Goal: Task Accomplishment & Management: Use online tool/utility

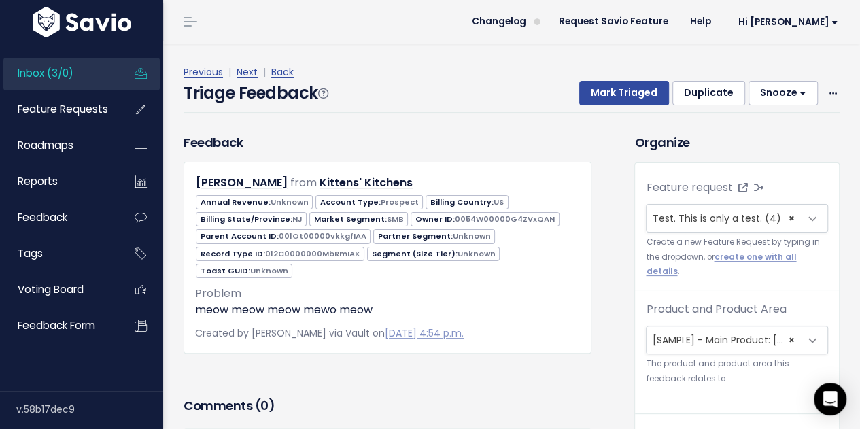
scroll to position [45, 0]
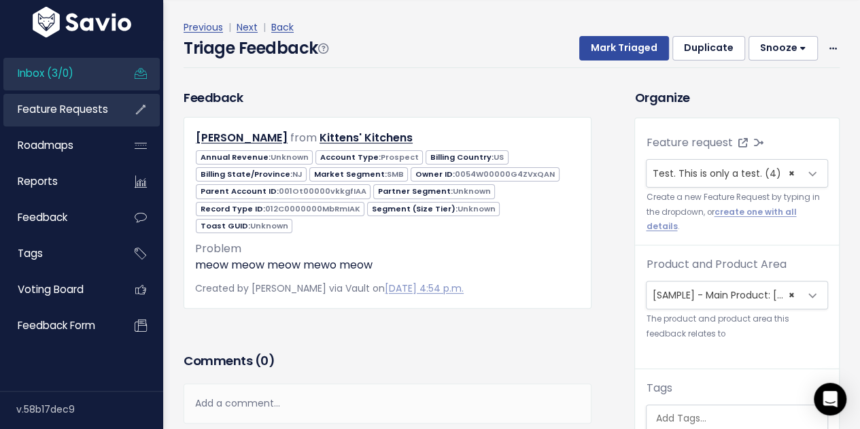
click at [68, 114] on span "Feature Requests" at bounding box center [63, 109] width 90 height 14
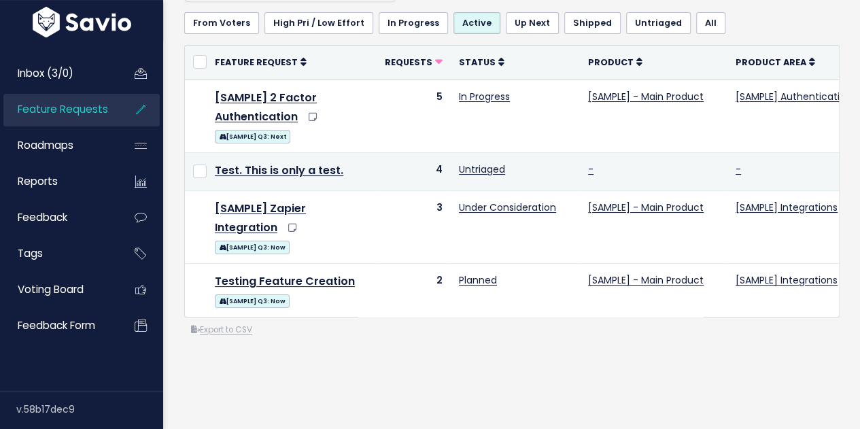
scroll to position [101, 0]
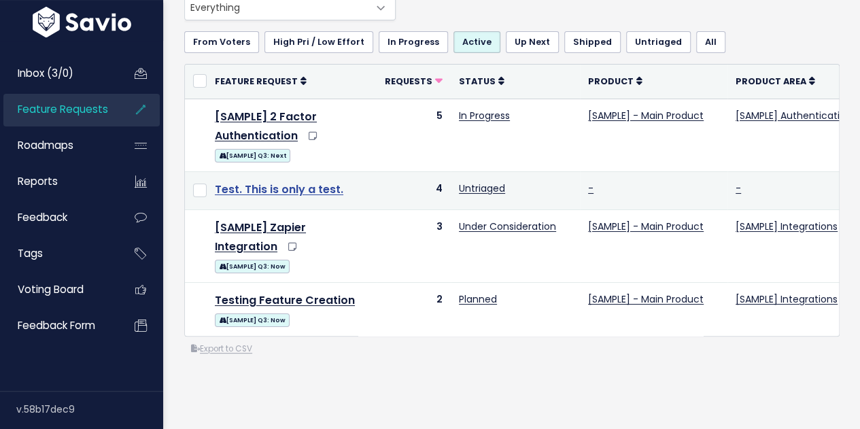
click at [290, 187] on link "Test. This is only a test." at bounding box center [279, 190] width 129 height 16
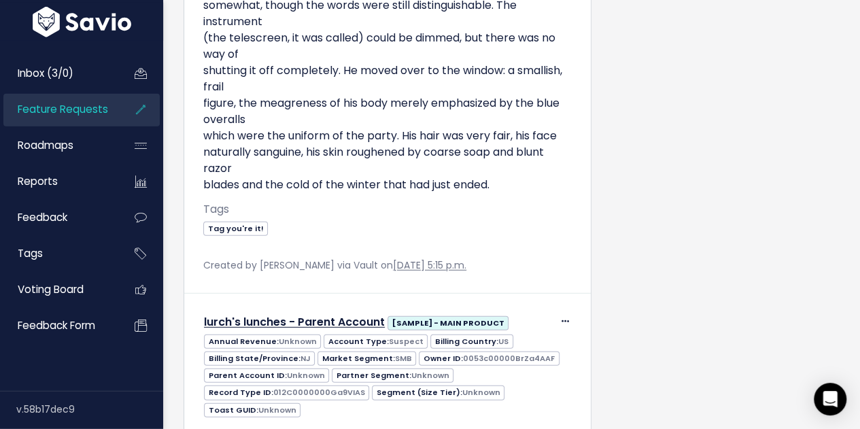
scroll to position [1696, 0]
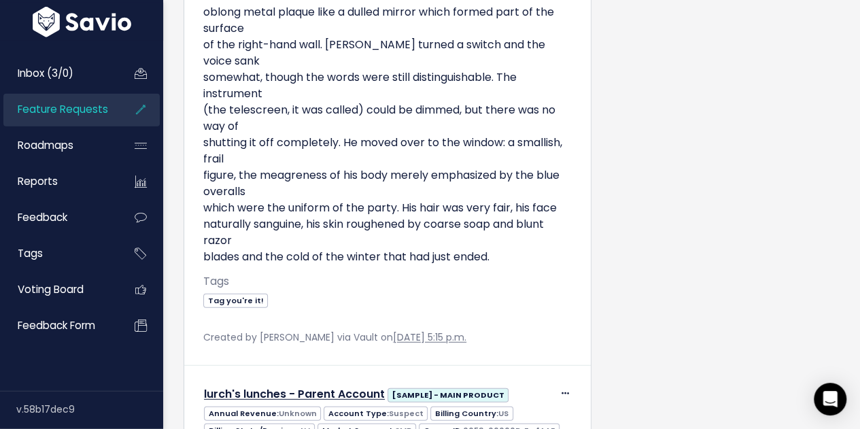
click at [56, 116] on span "Feature Requests" at bounding box center [63, 109] width 90 height 14
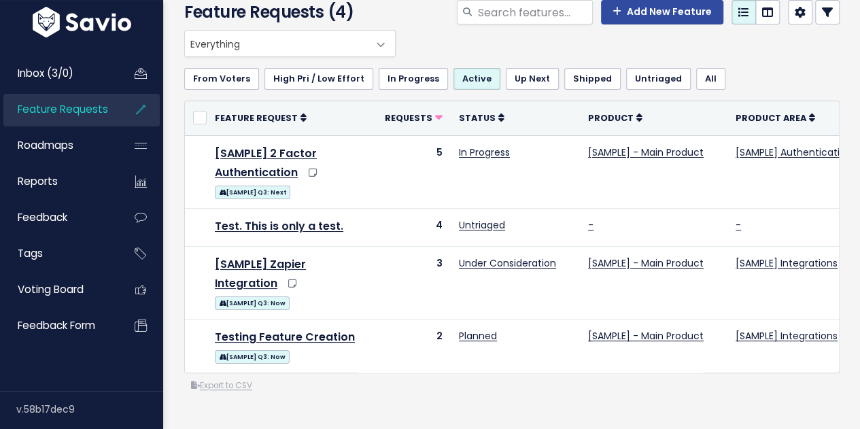
scroll to position [71, 0]
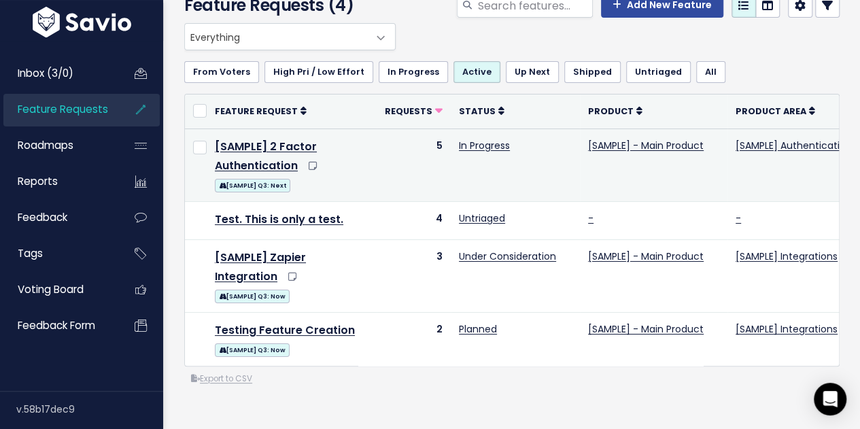
click at [279, 157] on td "[SAMPLE] 2 Factor Authentication [SAMPLE] Q3: Next" at bounding box center [292, 165] width 170 height 73
click at [280, 165] on link "[SAMPLE] 2 Factor Authentication" at bounding box center [266, 156] width 102 height 35
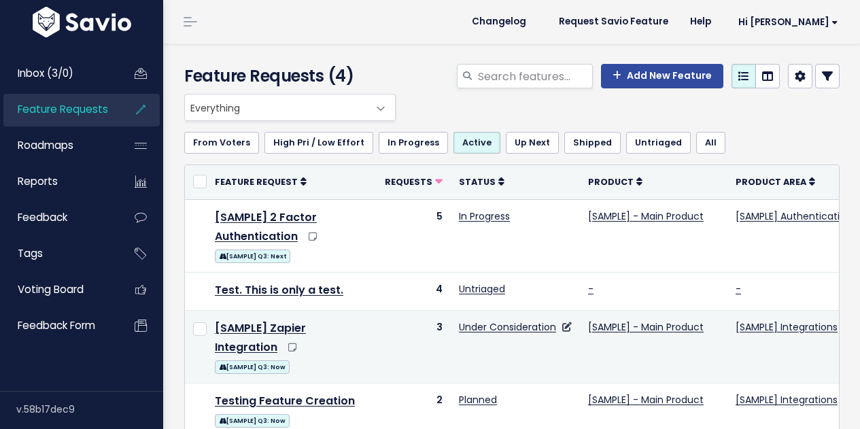
scroll to position [71, 0]
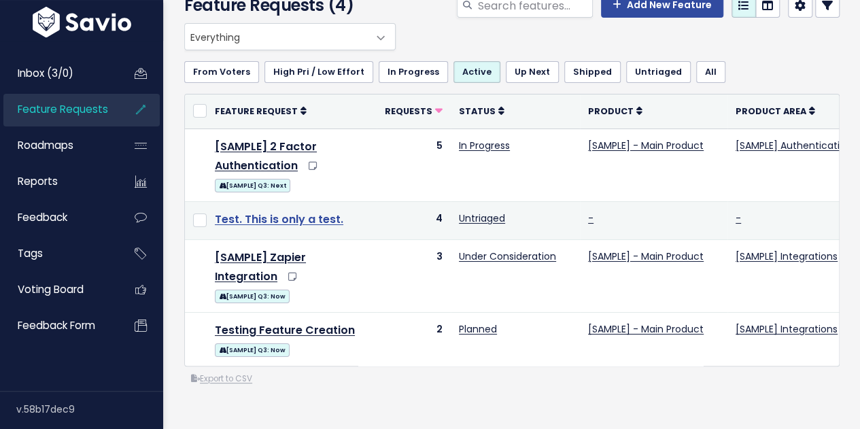
click at [307, 224] on link "Test. This is only a test." at bounding box center [279, 220] width 129 height 16
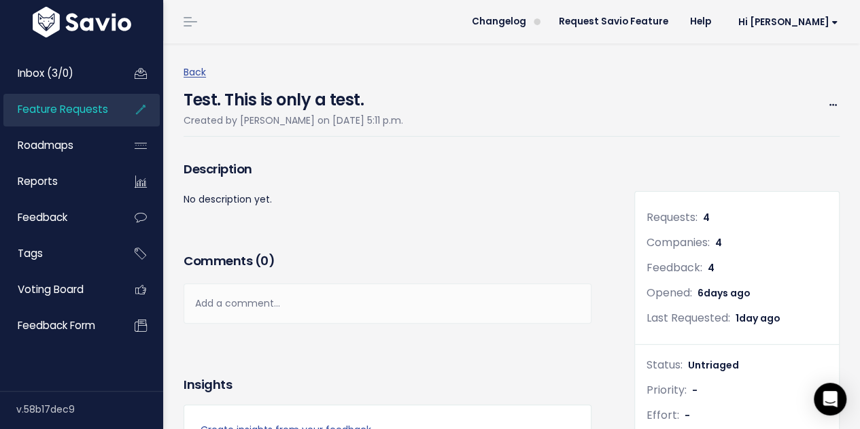
click at [85, 115] on span "Feature Requests" at bounding box center [63, 109] width 90 height 14
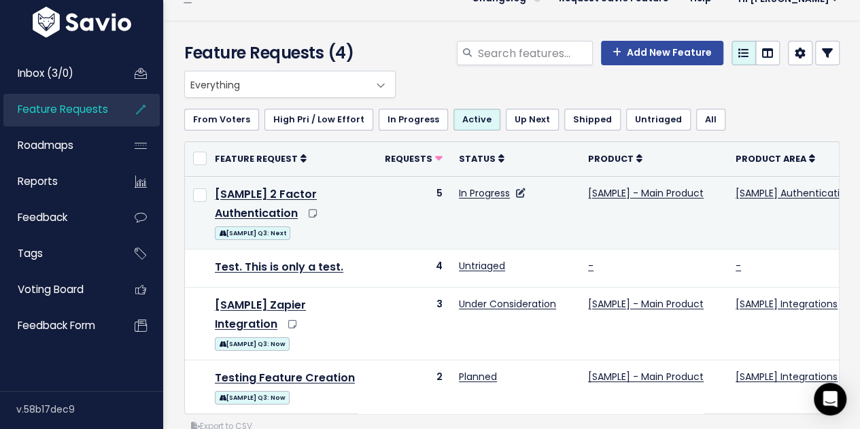
scroll to position [22, 0]
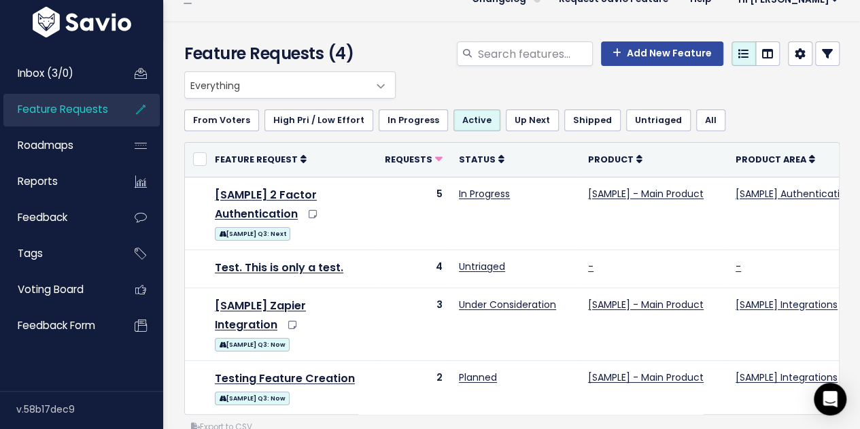
click at [431, 45] on div "Add New Feature" at bounding box center [625, 56] width 451 height 30
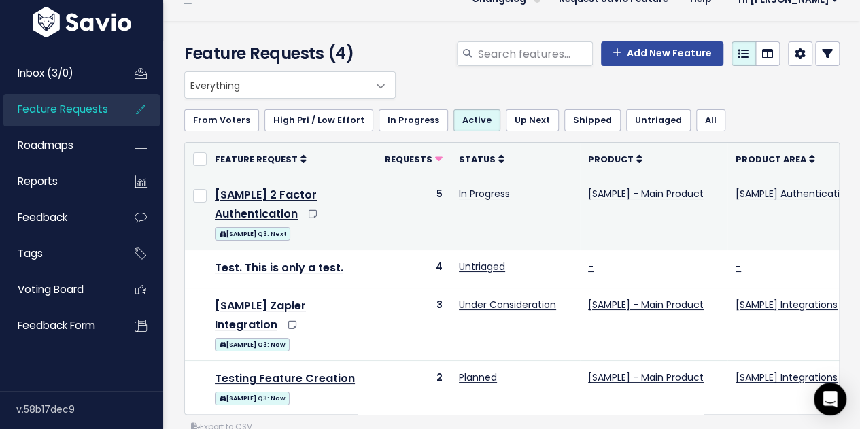
scroll to position [0, 0]
